Goal: Transaction & Acquisition: Purchase product/service

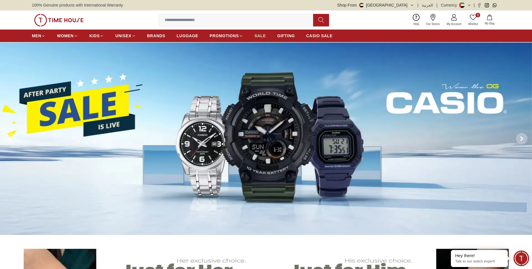
click at [258, 36] on span "SALE" at bounding box center [259, 36] width 11 height 6
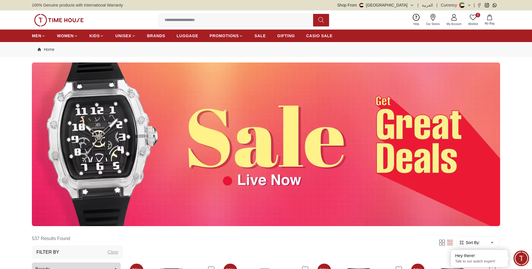
click at [291, 131] on img at bounding box center [266, 145] width 468 height 164
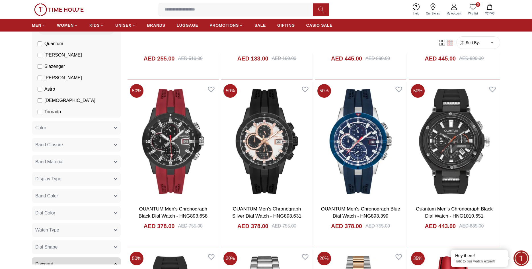
scroll to position [348, 0]
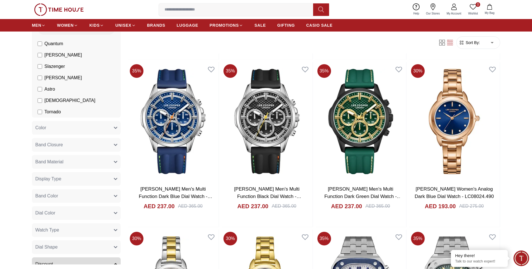
scroll to position [697, 0]
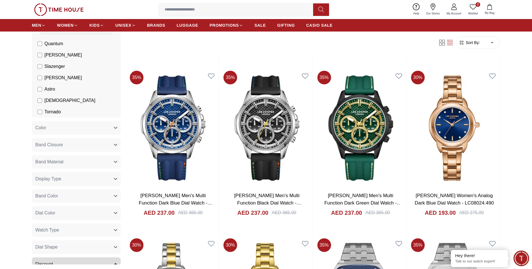
click at [118, 145] on button "Band Closure" at bounding box center [76, 145] width 89 height 14
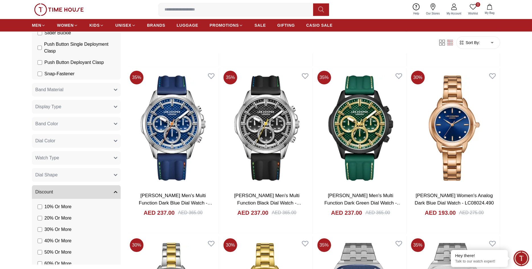
scroll to position [521, 0]
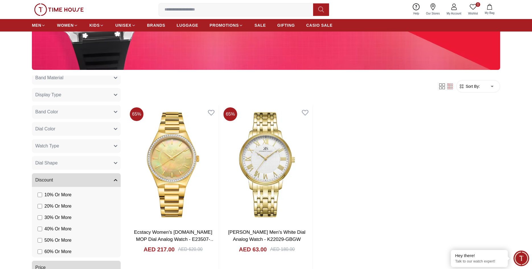
scroll to position [174, 0]
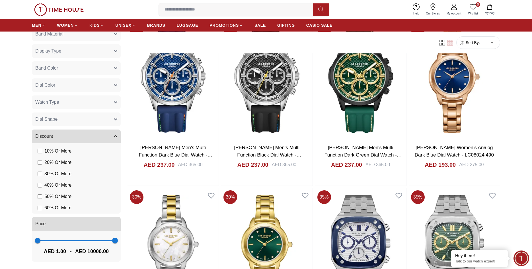
scroll to position [726, 0]
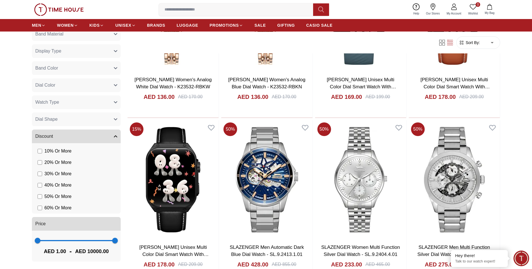
scroll to position [1538, 0]
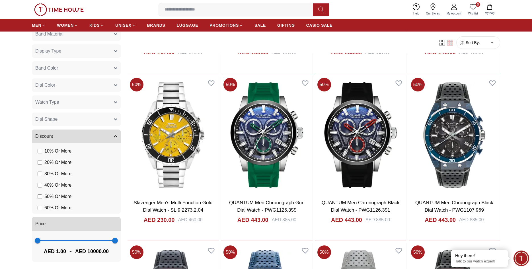
scroll to position [2409, 0]
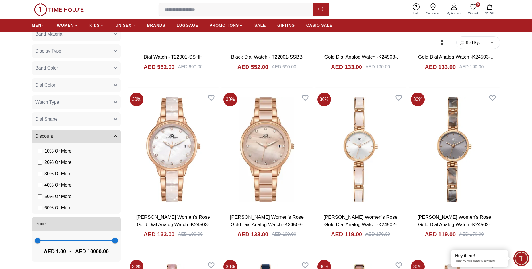
scroll to position [3279, 0]
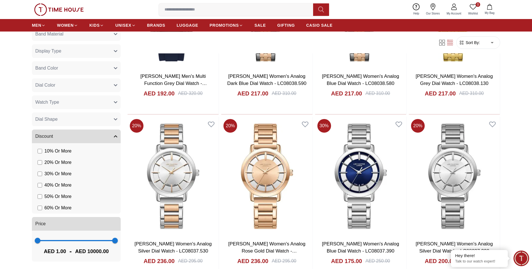
scroll to position [4179, 0]
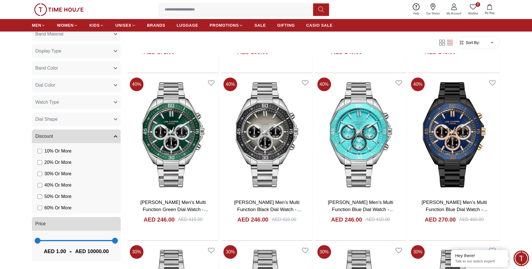
scroll to position [4418, 0]
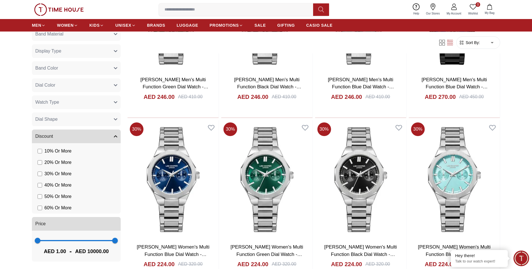
scroll to position [4563, 0]
